Goal: Task Accomplishment & Management: Use online tool/utility

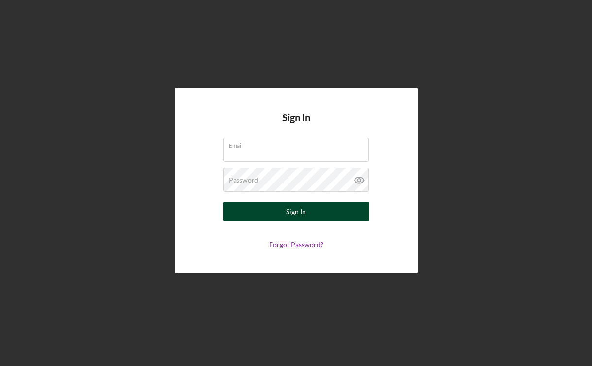
type input "[EMAIL_ADDRESS][DOMAIN_NAME]"
click at [304, 210] on div "Sign In" at bounding box center [296, 211] width 20 height 19
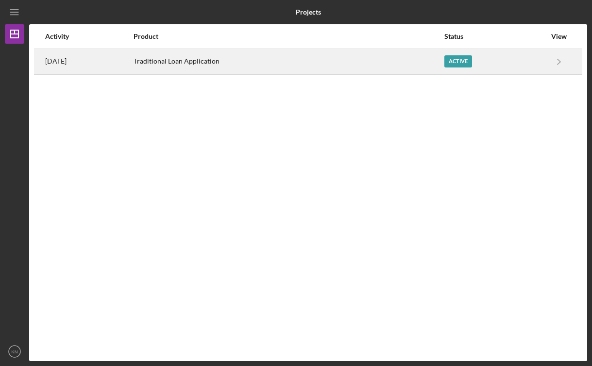
click at [217, 60] on div "Traditional Loan Application" at bounding box center [289, 62] width 310 height 24
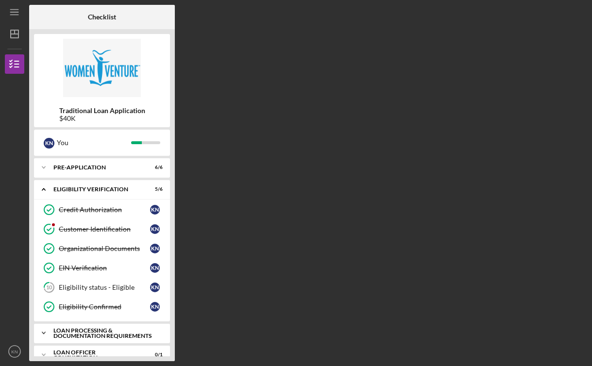
click at [45, 335] on icon "Icon/Expander" at bounding box center [43, 333] width 19 height 19
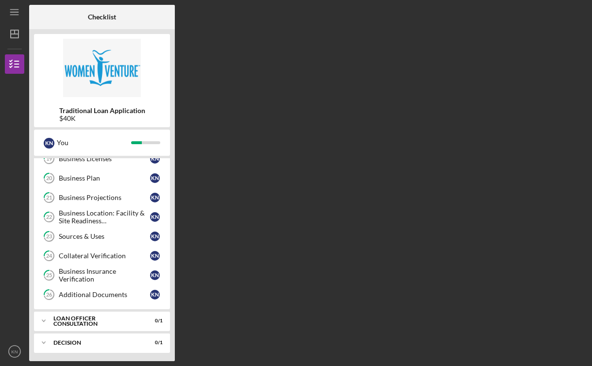
scroll to position [352, 0]
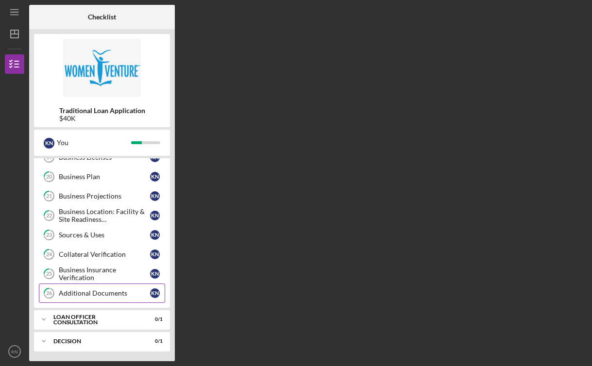
click at [90, 296] on div "Additional Documents" at bounding box center [104, 294] width 91 height 8
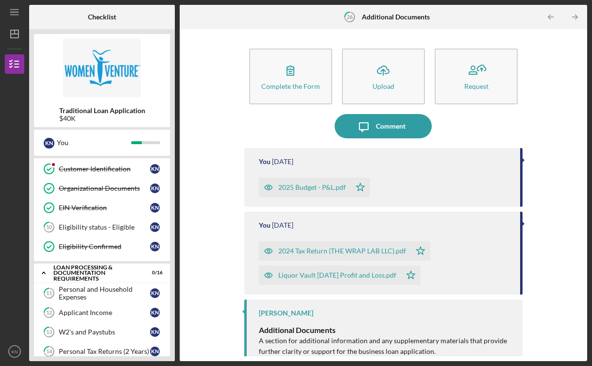
scroll to position [58, 0]
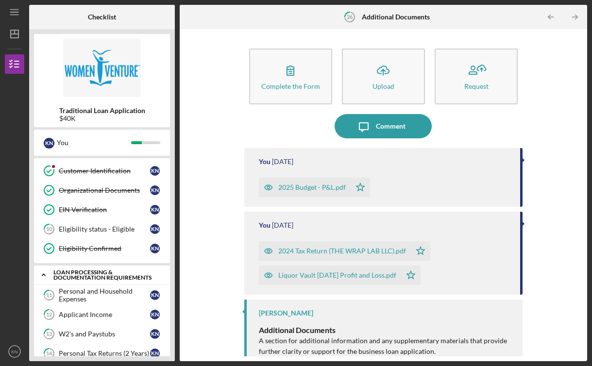
click at [43, 276] on icon "Icon/Expander" at bounding box center [43, 274] width 19 height 19
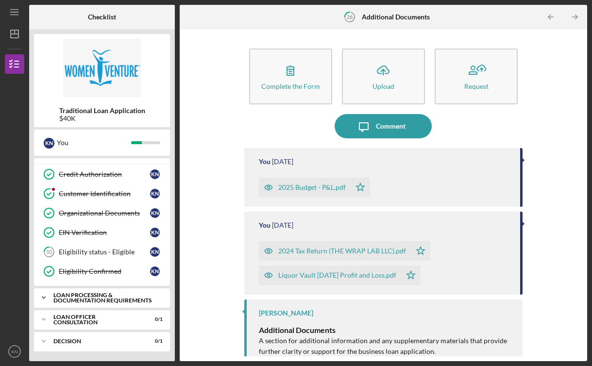
scroll to position [35, 0]
